Goal: Task Accomplishment & Management: Manage account settings

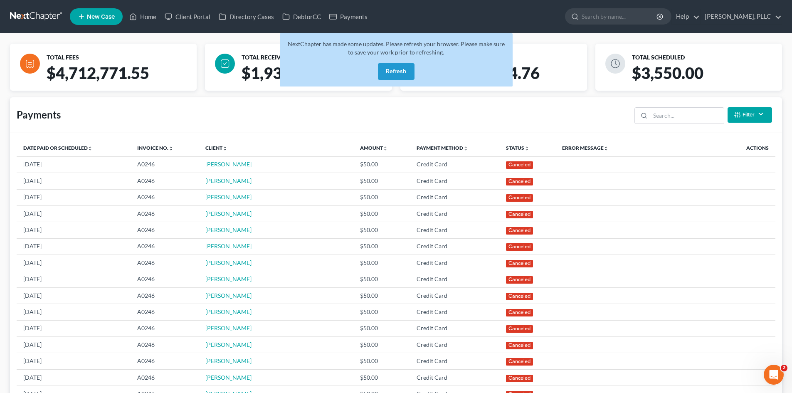
drag, startPoint x: 401, startPoint y: 72, endPoint x: 436, endPoint y: 70, distance: 34.6
click at [401, 72] on button "Refresh" at bounding box center [396, 71] width 37 height 17
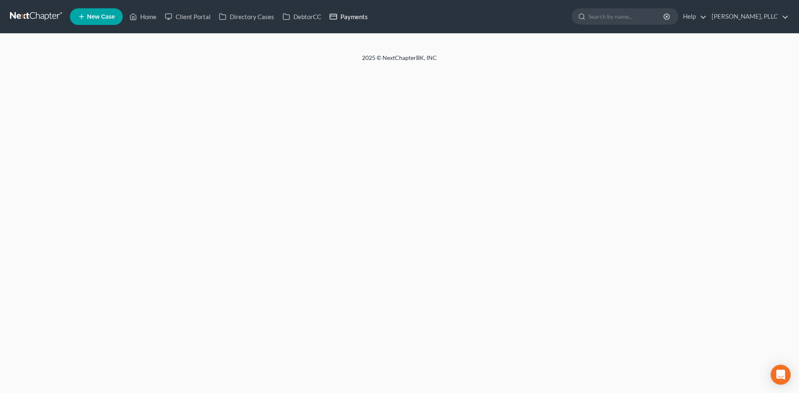
click at [354, 20] on link "Payments" at bounding box center [348, 16] width 47 height 15
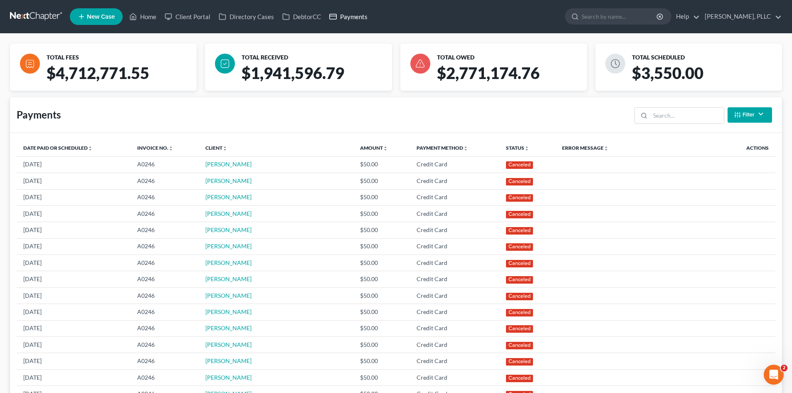
click at [346, 14] on link "Payments" at bounding box center [348, 16] width 47 height 15
click at [156, 15] on link "Home" at bounding box center [142, 16] width 35 height 15
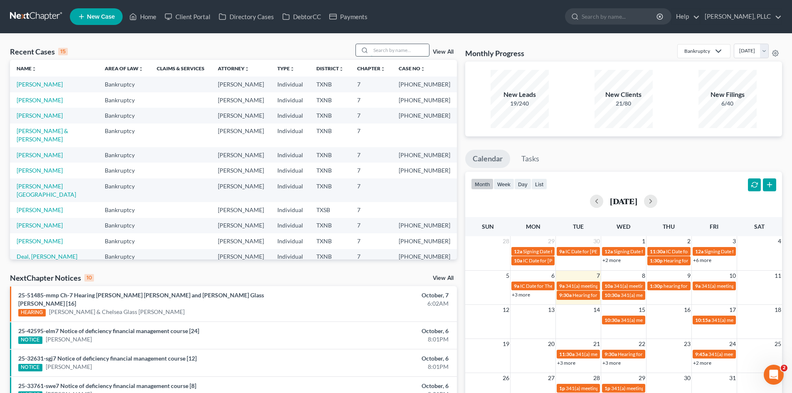
click at [386, 47] on input "search" at bounding box center [400, 50] width 58 height 12
type input "[PERSON_NAME]"
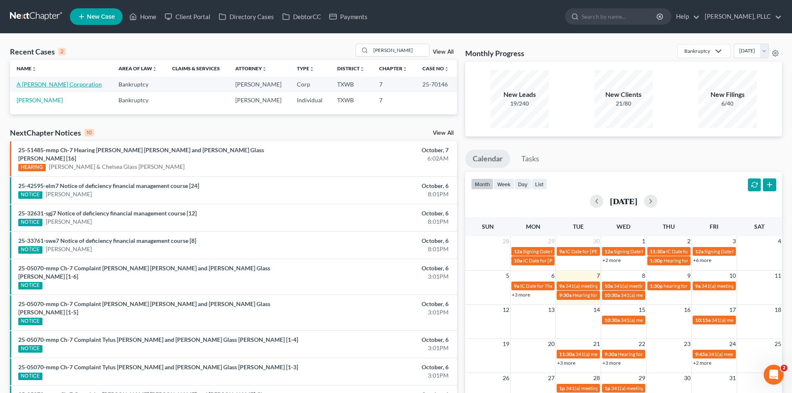
click at [41, 85] on link "A [PERSON_NAME] Corporation" at bounding box center [59, 84] width 85 height 7
select select "4"
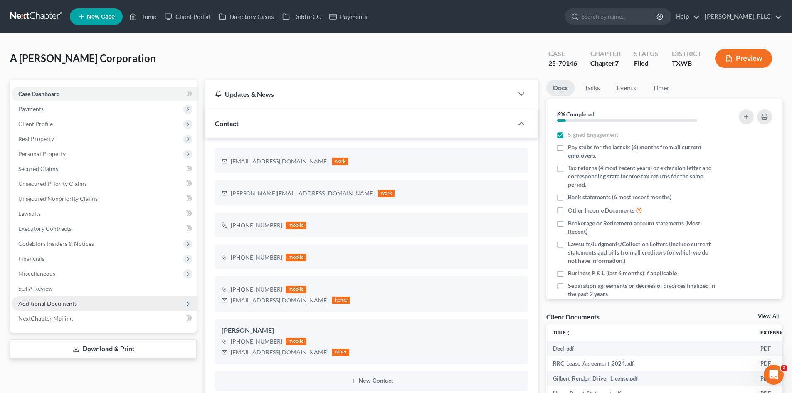
scroll to position [342, 0]
click at [94, 302] on span "Additional Documents" at bounding box center [104, 303] width 185 height 15
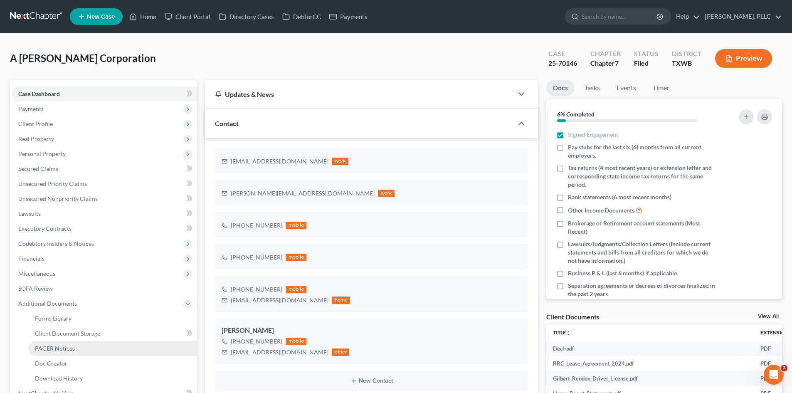
click at [80, 349] on link "PACER Notices" at bounding box center [112, 348] width 168 height 15
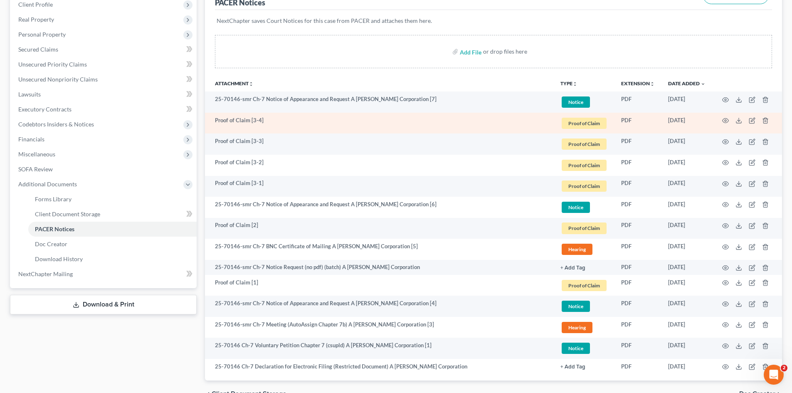
scroll to position [125, 0]
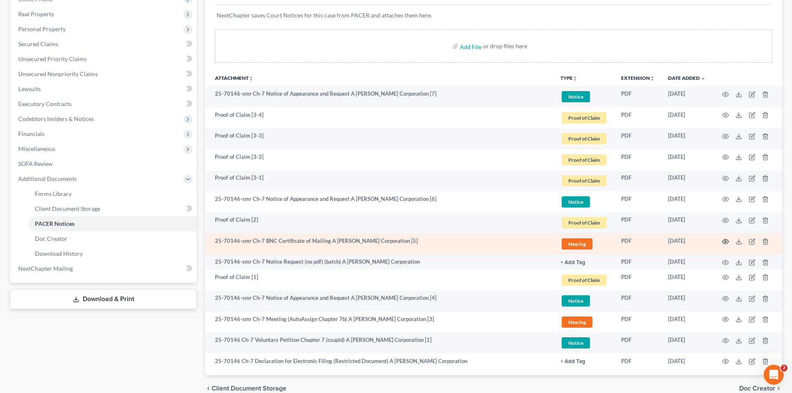
click at [727, 238] on icon "button" at bounding box center [725, 241] width 7 height 7
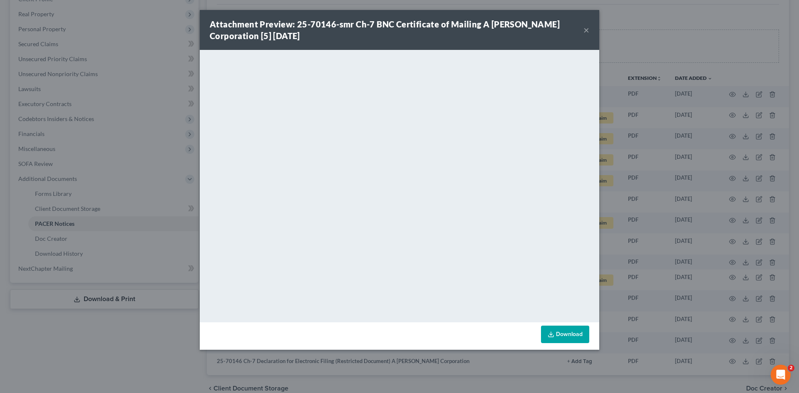
click at [644, 45] on div "Attachment Preview: 25-70146-smr Ch-7 BNC Certificate of Mailing A [PERSON_NAME…" at bounding box center [399, 196] width 799 height 393
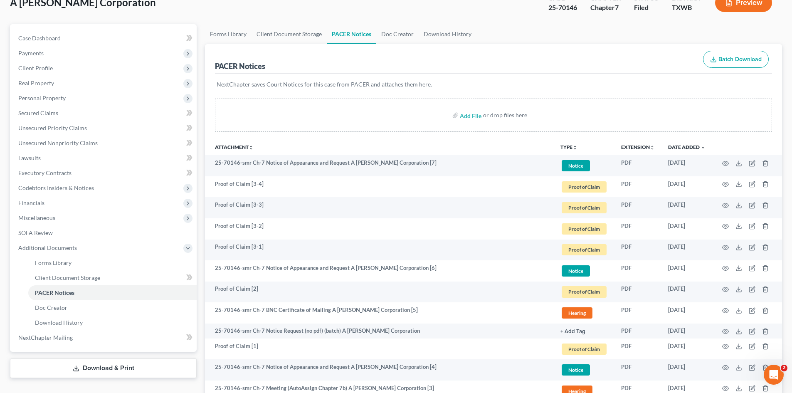
scroll to position [0, 0]
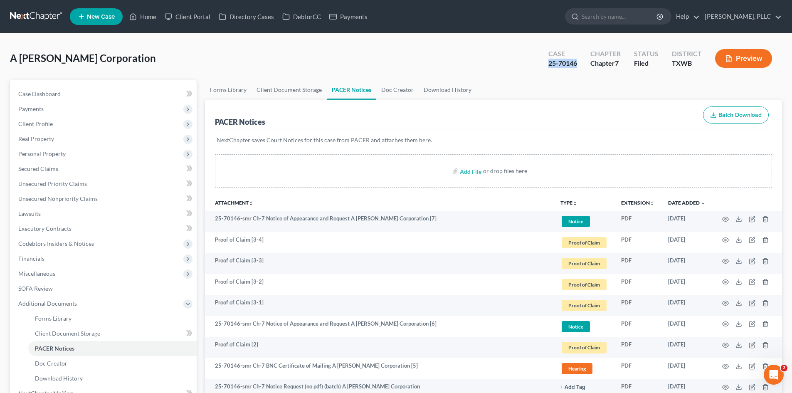
drag, startPoint x: 581, startPoint y: 65, endPoint x: 548, endPoint y: 65, distance: 32.4
click at [548, 65] on div "Case 25-70146" at bounding box center [563, 59] width 42 height 25
copy div "25-70146"
click at [144, 17] on link "Home" at bounding box center [142, 16] width 35 height 15
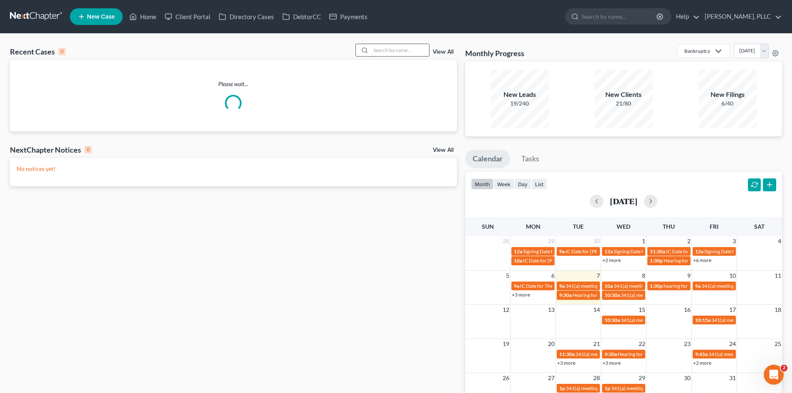
click at [406, 47] on input "search" at bounding box center [400, 50] width 58 height 12
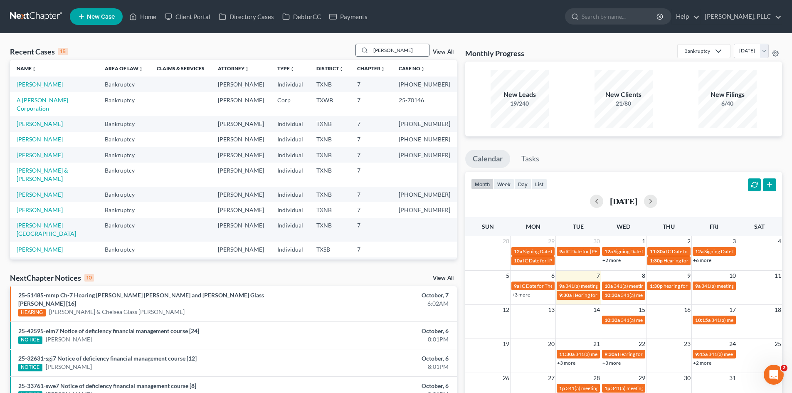
type input "[PERSON_NAME]"
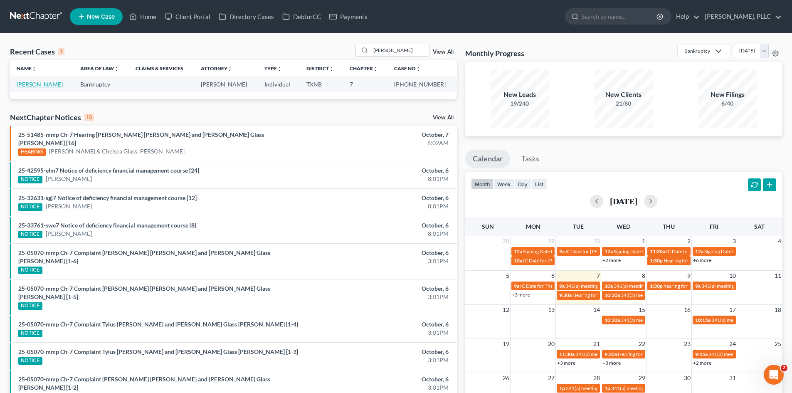
click at [23, 83] on link "[PERSON_NAME]" at bounding box center [40, 84] width 46 height 7
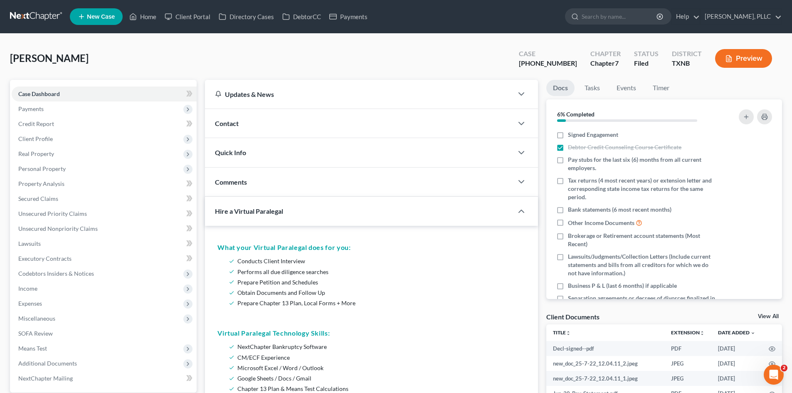
click at [257, 126] on div "Contact" at bounding box center [359, 123] width 308 height 29
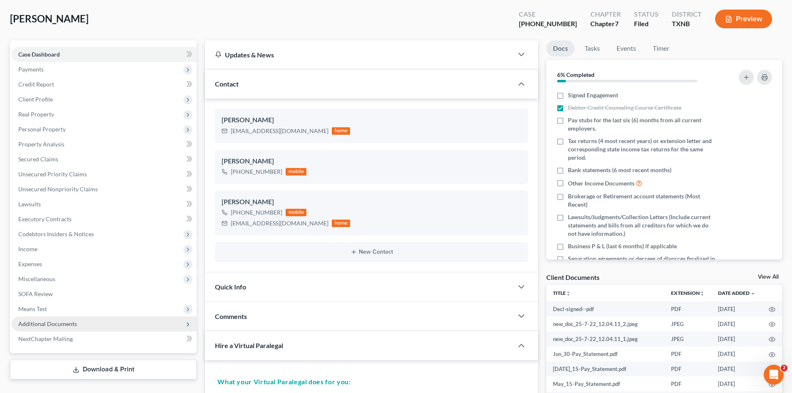
scroll to position [166, 0]
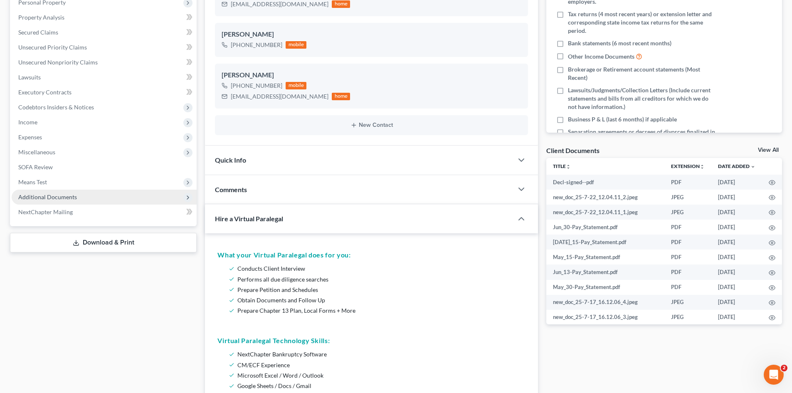
click at [57, 197] on span "Additional Documents" at bounding box center [47, 196] width 59 height 7
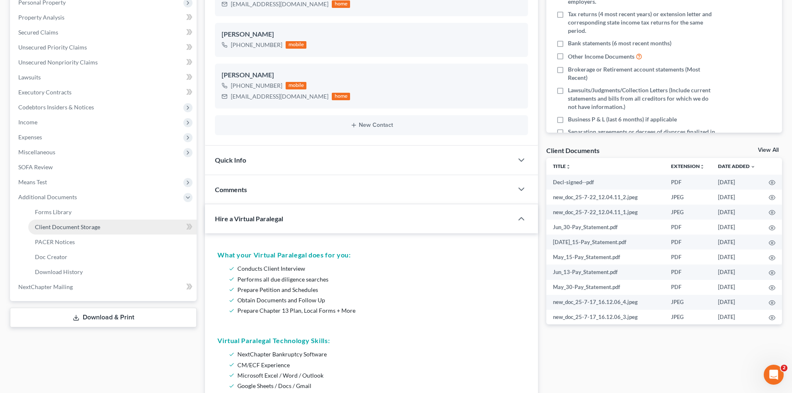
click at [55, 234] on link "Client Document Storage" at bounding box center [112, 227] width 168 height 15
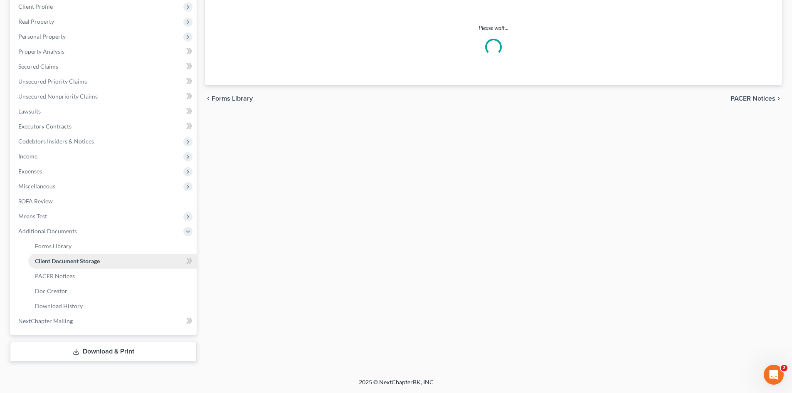
scroll to position [45, 0]
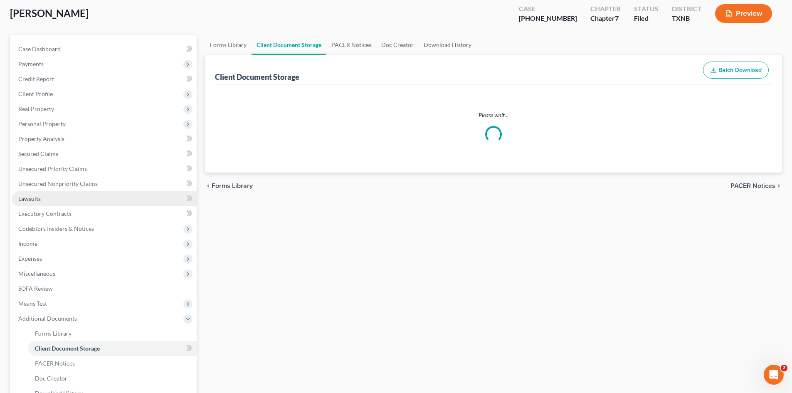
select select "18"
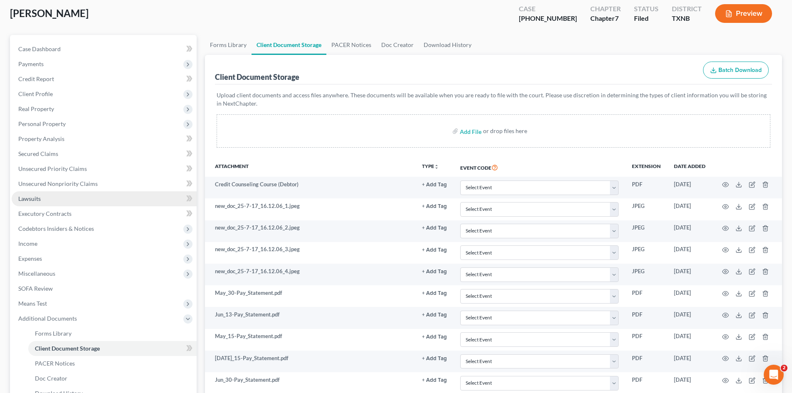
scroll to position [0, 0]
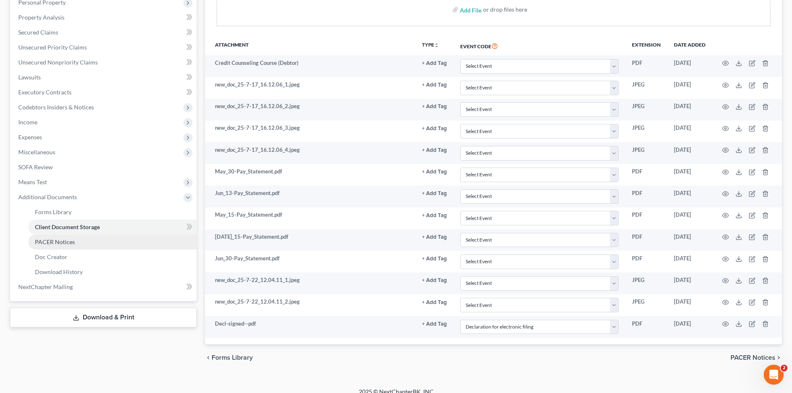
click at [61, 245] on span "PACER Notices" at bounding box center [55, 241] width 40 height 7
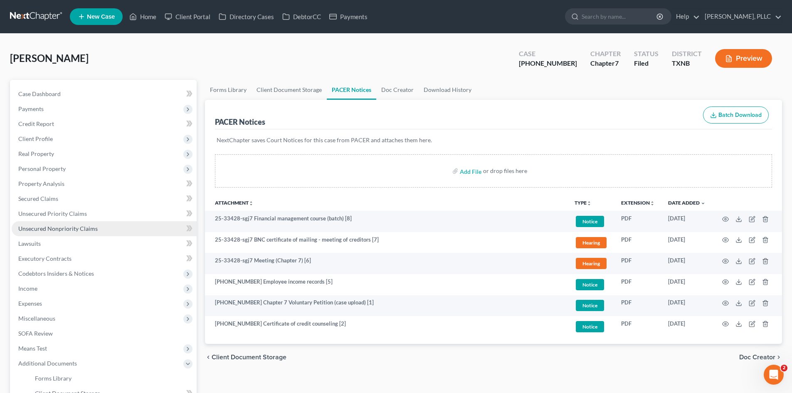
click at [49, 228] on span "Unsecured Nonpriority Claims" at bounding box center [57, 228] width 79 height 7
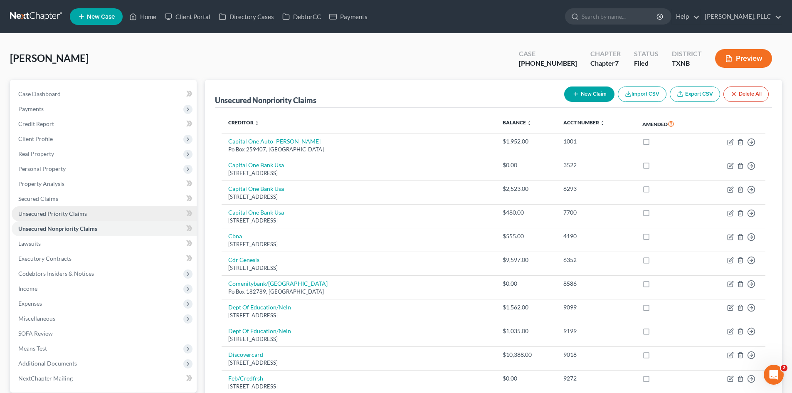
click at [58, 213] on span "Unsecured Priority Claims" at bounding box center [52, 213] width 69 height 7
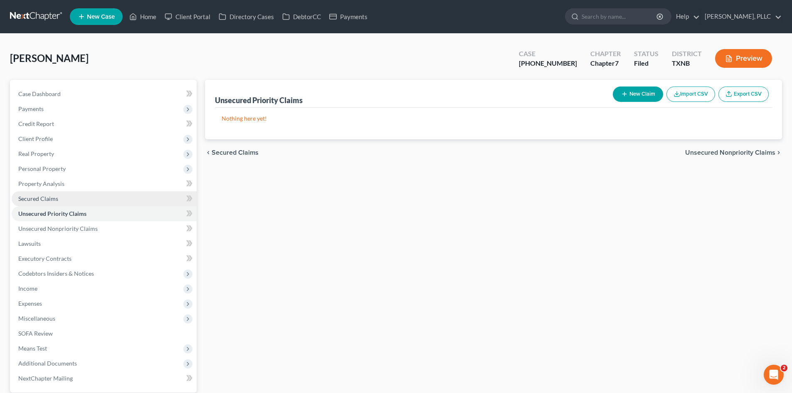
click at [57, 200] on span "Secured Claims" at bounding box center [38, 198] width 40 height 7
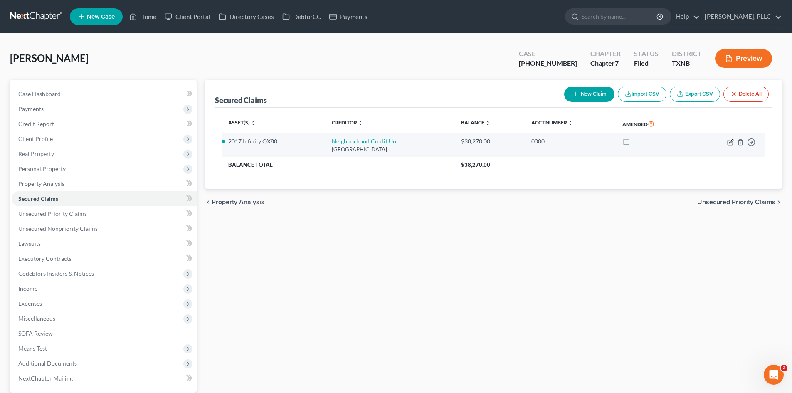
click at [730, 142] on icon "button" at bounding box center [730, 142] width 7 height 7
select select "45"
select select "2"
select select "0"
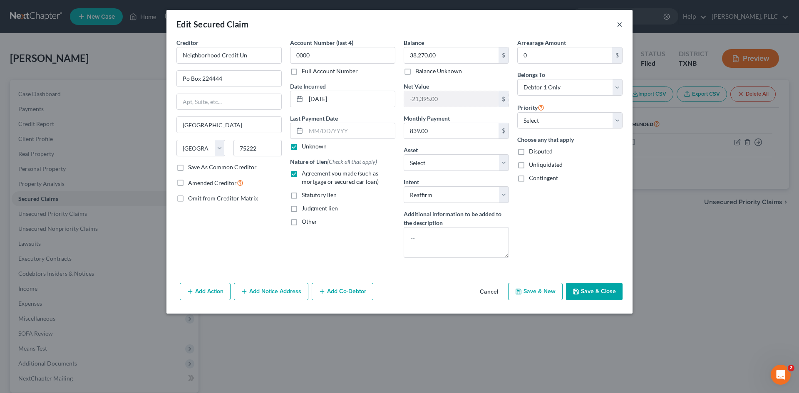
click at [618, 23] on button "×" at bounding box center [619, 24] width 6 height 10
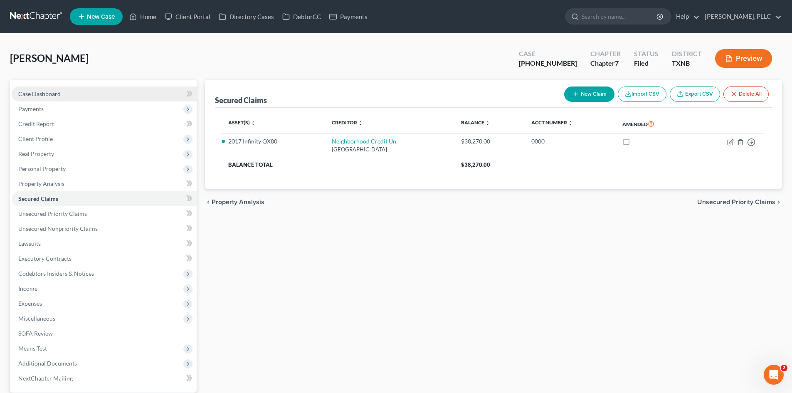
click at [44, 87] on link "Case Dashboard" at bounding box center [104, 94] width 185 height 15
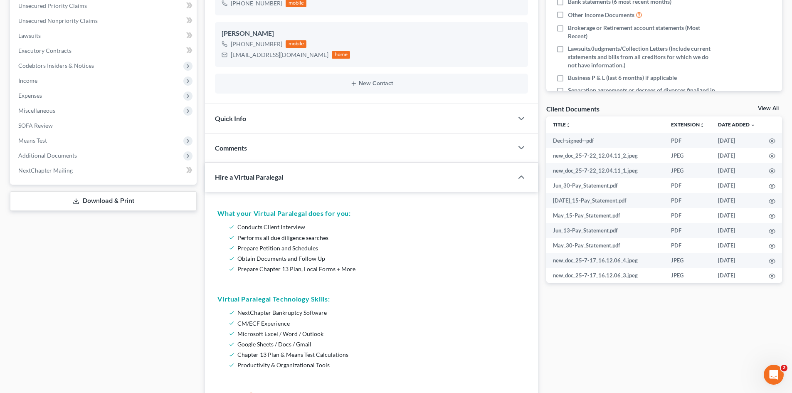
scroll to position [166, 0]
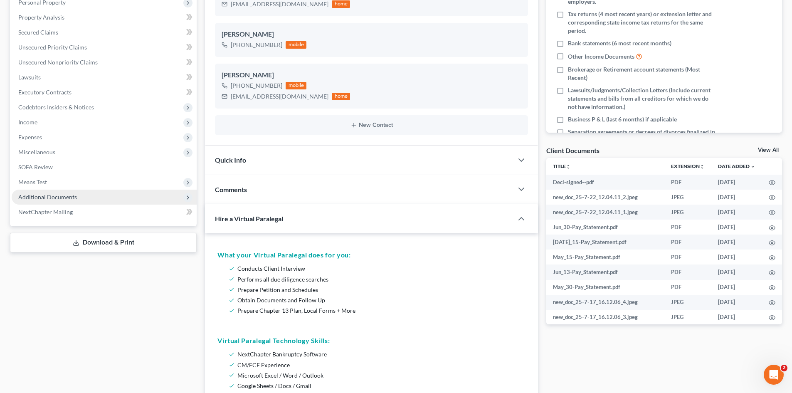
click at [45, 192] on span "Additional Documents" at bounding box center [104, 197] width 185 height 15
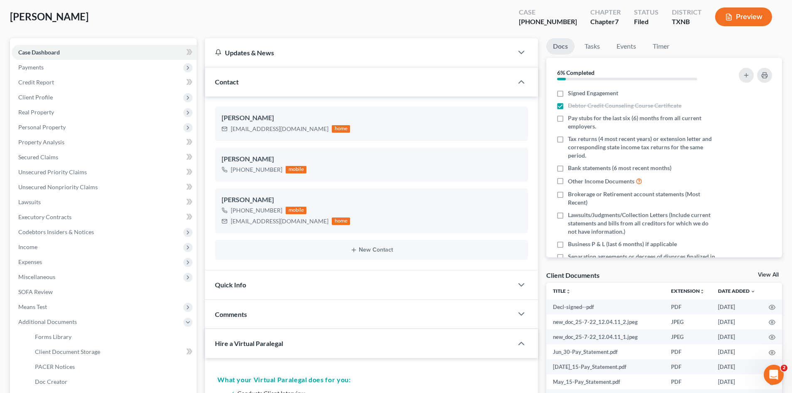
scroll to position [83, 0]
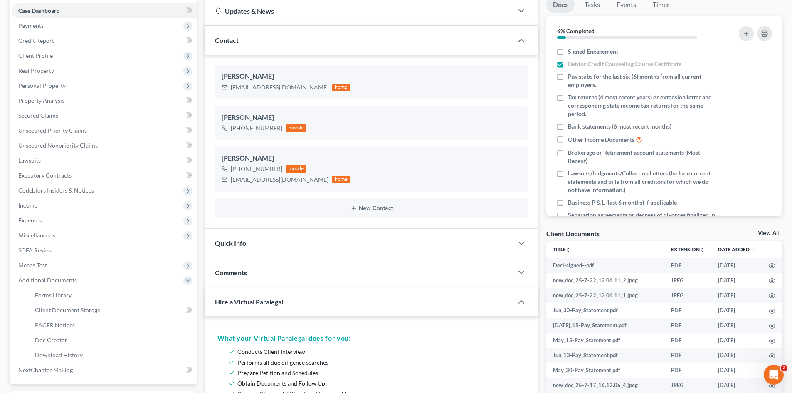
click at [389, 269] on div "Comments" at bounding box center [359, 272] width 308 height 29
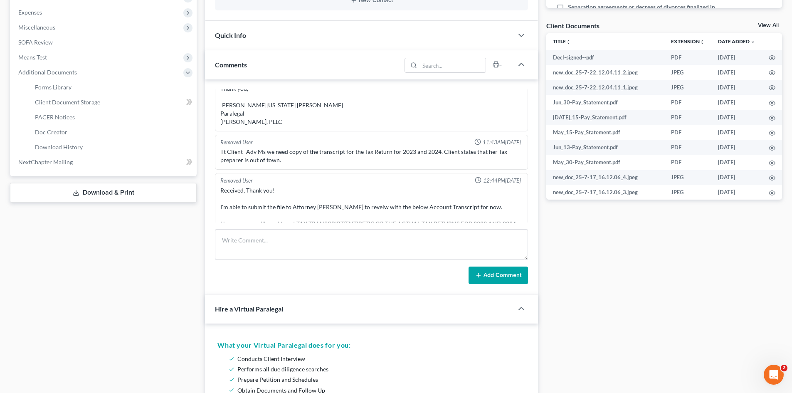
scroll to position [1188, 0]
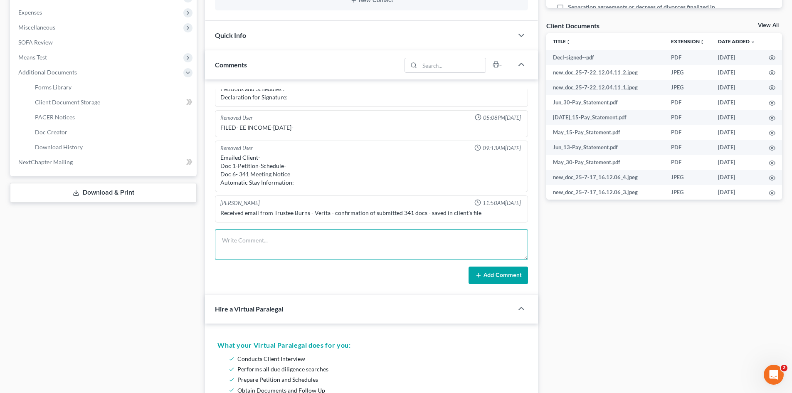
click at [335, 240] on textarea at bounding box center [371, 244] width 313 height 31
click at [292, 237] on textarea "Client wishes to change vehiclke to surrender, before the discharge date." at bounding box center [371, 244] width 313 height 31
click at [300, 242] on textarea "Client wishes to change vehiclke to surrender, before the discharge date." at bounding box center [371, 244] width 313 height 31
click at [413, 242] on textarea "Client wishes to change vehicle to surrender, before the discharge date." at bounding box center [371, 244] width 313 height 31
type textarea "Client wishes to change vehicle to surrender, before the discharge date, she is…"
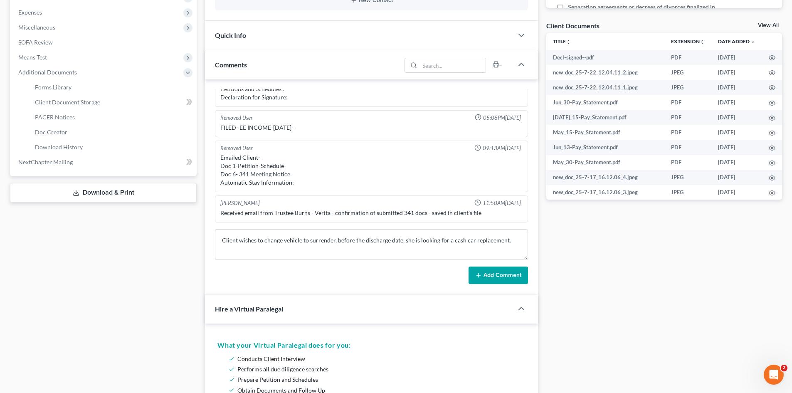
click at [513, 279] on button "Add Comment" at bounding box center [498, 275] width 59 height 17
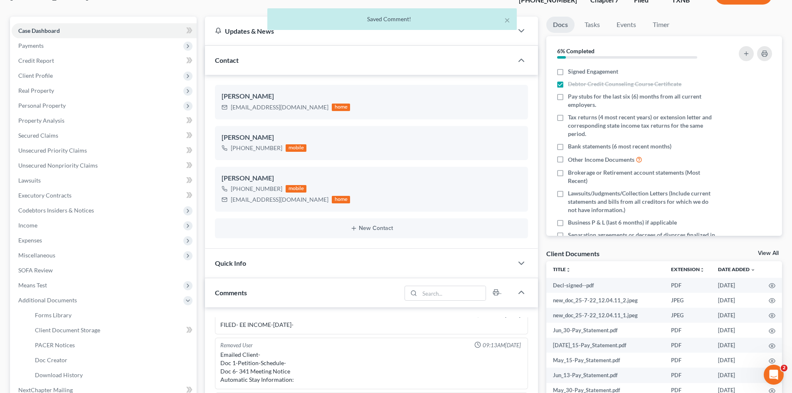
scroll to position [42, 0]
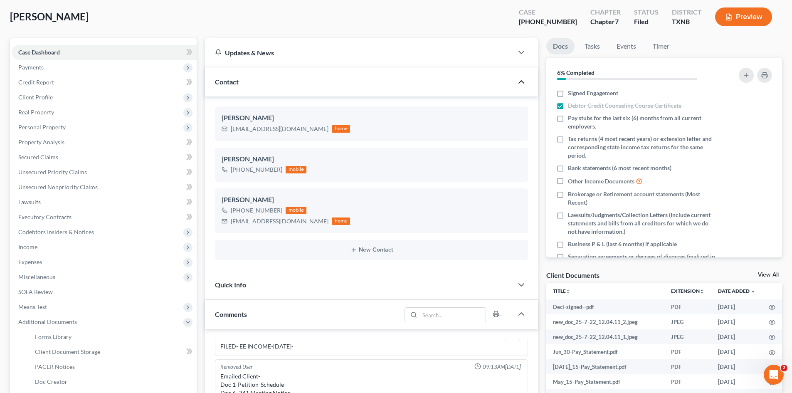
click at [522, 83] on icon "button" at bounding box center [522, 82] width 10 height 10
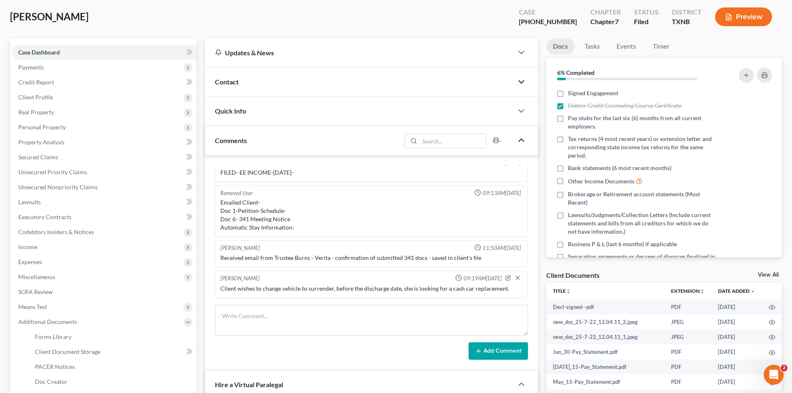
click at [522, 141] on icon "button" at bounding box center [522, 140] width 10 height 10
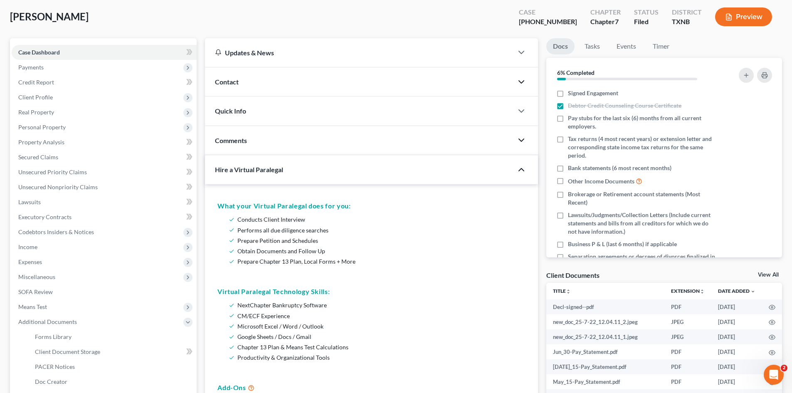
click at [518, 172] on icon "button" at bounding box center [522, 170] width 10 height 10
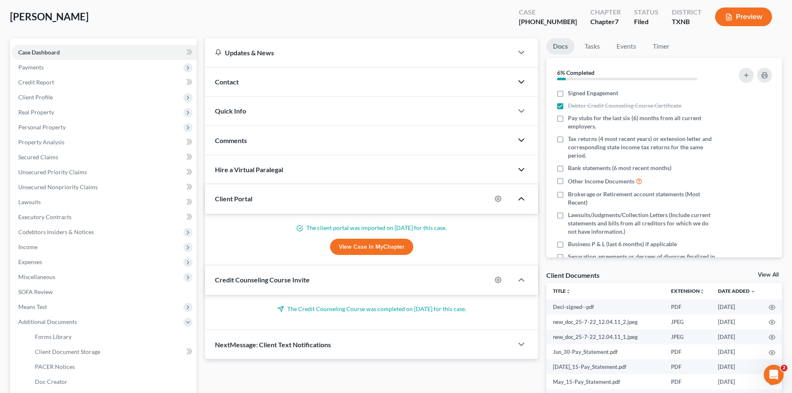
click at [521, 201] on icon "button" at bounding box center [522, 199] width 10 height 10
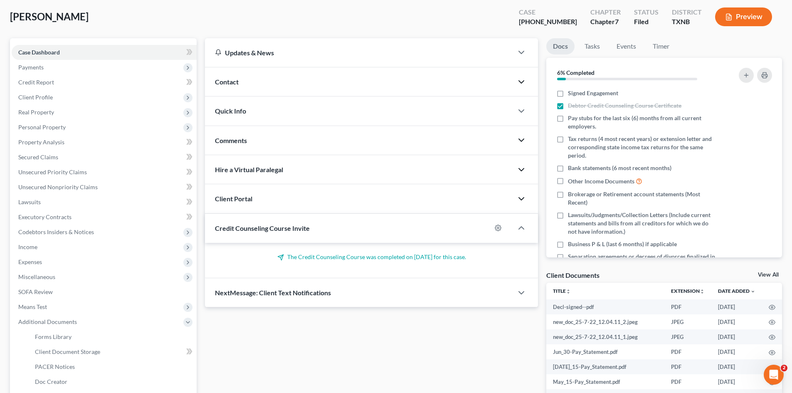
click at [524, 234] on div at bounding box center [525, 228] width 25 height 17
click at [518, 225] on icon "button" at bounding box center [522, 228] width 10 height 10
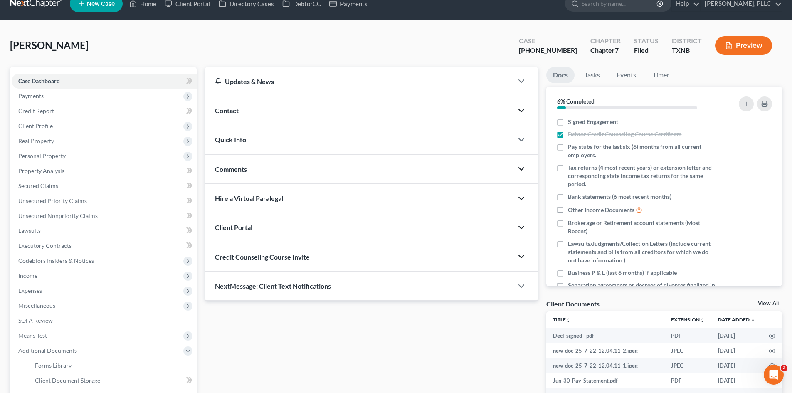
scroll to position [0, 0]
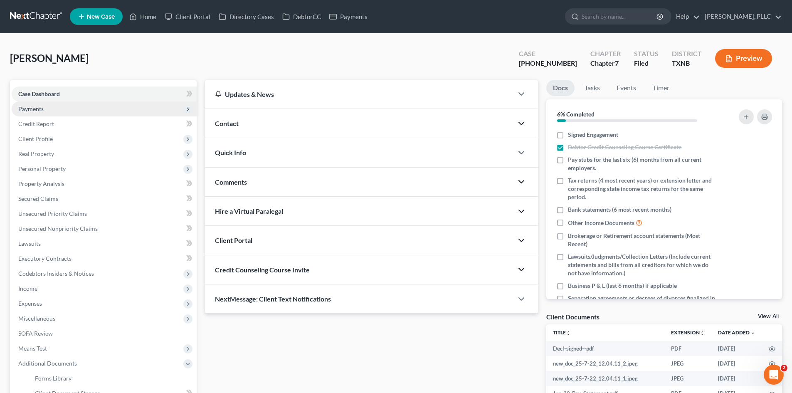
click at [95, 109] on span "Payments" at bounding box center [104, 108] width 185 height 15
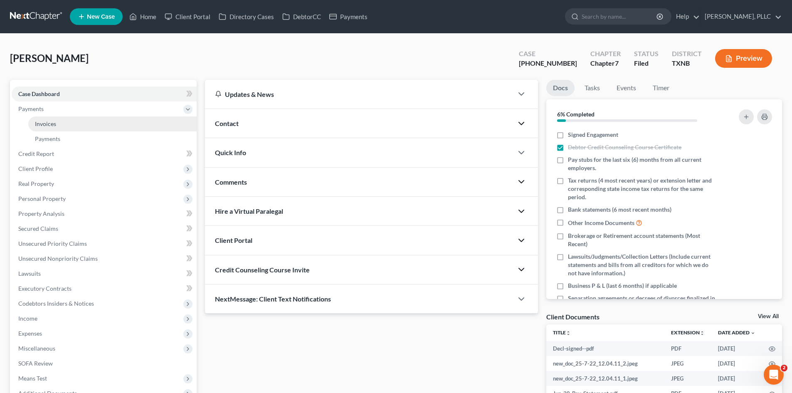
click at [91, 119] on link "Invoices" at bounding box center [112, 123] width 168 height 15
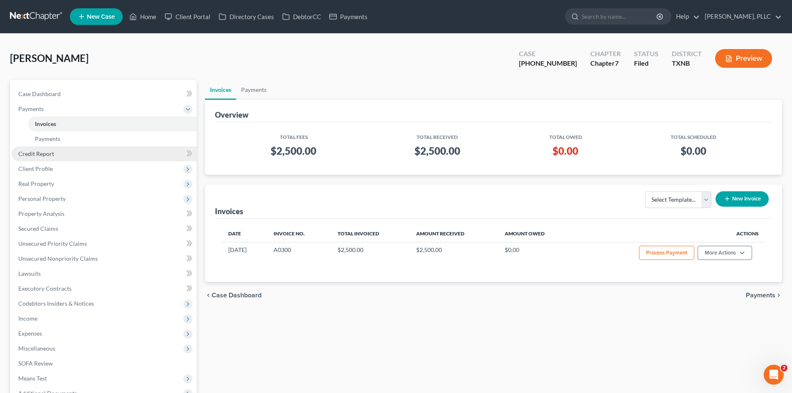
click at [49, 154] on span "Credit Report" at bounding box center [36, 153] width 36 height 7
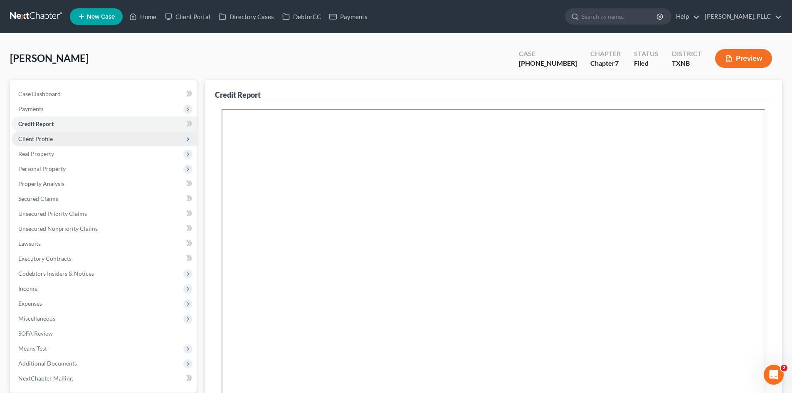
click at [52, 145] on span "Client Profile" at bounding box center [104, 138] width 185 height 15
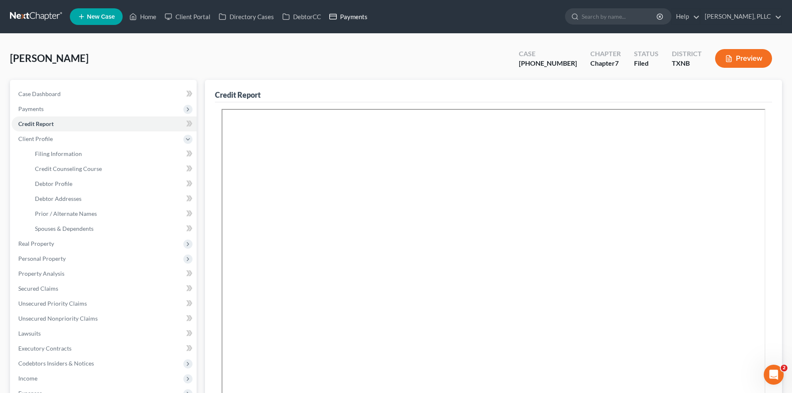
click at [358, 17] on link "Payments" at bounding box center [348, 16] width 47 height 15
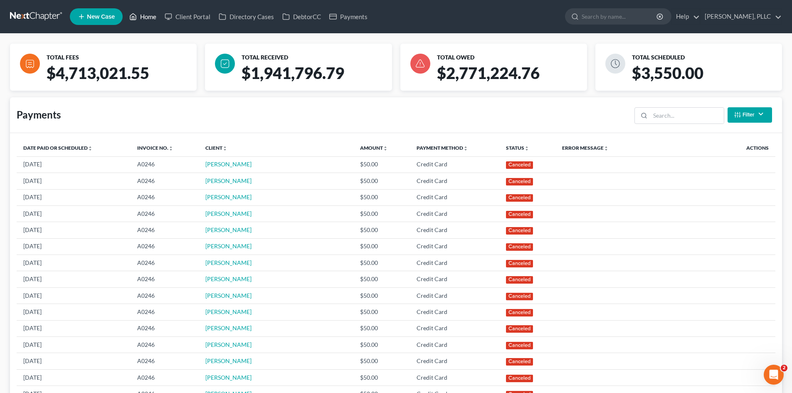
click at [152, 17] on link "Home" at bounding box center [142, 16] width 35 height 15
